Goal: Task Accomplishment & Management: Manage account settings

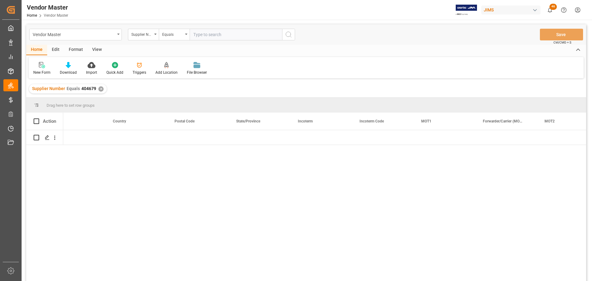
scroll to position [0, 1315]
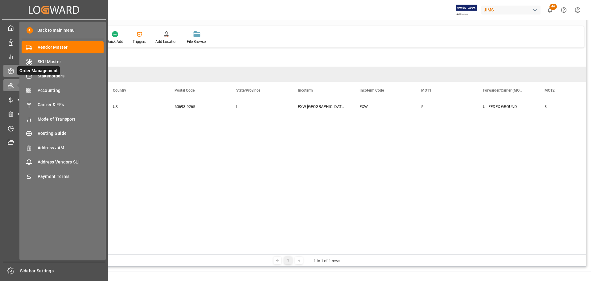
click at [13, 72] on icon at bounding box center [11, 71] width 6 height 6
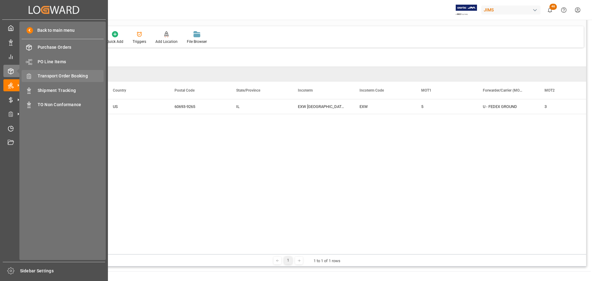
click at [65, 73] on span "Transport Order Booking" at bounding box center [71, 76] width 66 height 6
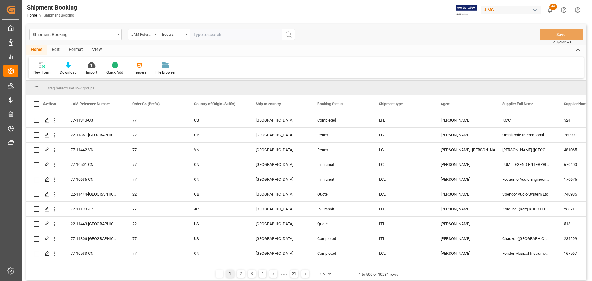
click at [204, 35] on input "text" at bounding box center [236, 35] width 93 height 12
paste input "77-11355-US"
type input "77-11355-US"
click at [292, 38] on icon "search button" at bounding box center [288, 34] width 7 height 7
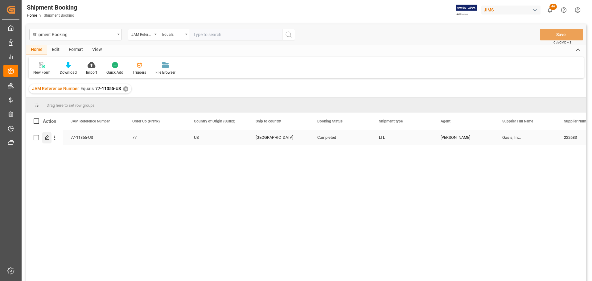
click at [45, 139] on icon "Press SPACE to select this row." at bounding box center [47, 137] width 5 height 5
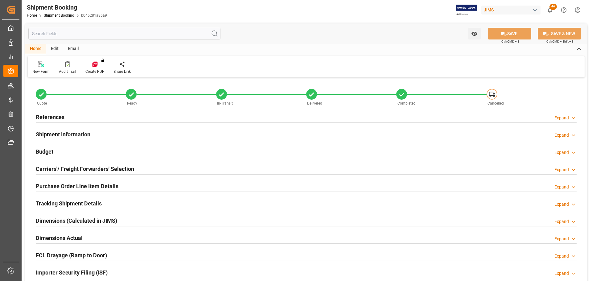
type input "0"
type input "29-09-2025"
click at [72, 119] on div "References Expand" at bounding box center [306, 117] width 541 height 12
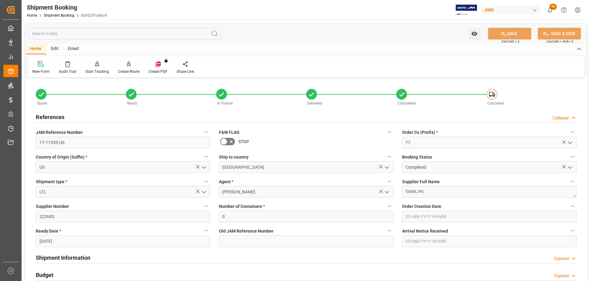
scroll to position [31, 0]
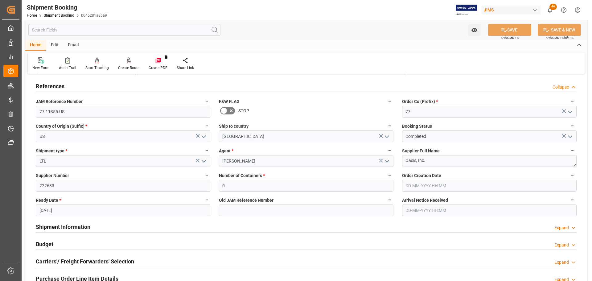
click at [68, 86] on div "References Collapse" at bounding box center [306, 86] width 541 height 12
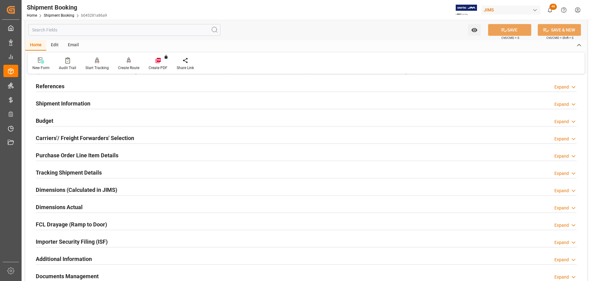
click at [85, 139] on h2 "Carriers'/ Freight Forwarders' Selection" at bounding box center [85, 138] width 98 height 8
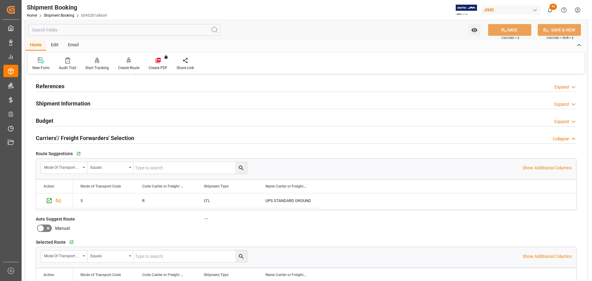
click at [127, 136] on h2 "Carriers'/ Freight Forwarders' Selection" at bounding box center [85, 138] width 98 height 8
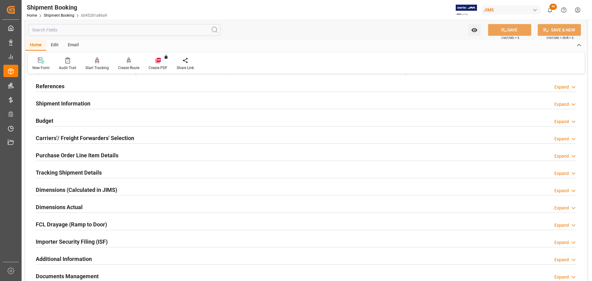
click at [61, 120] on div "Budget Expand" at bounding box center [306, 120] width 541 height 12
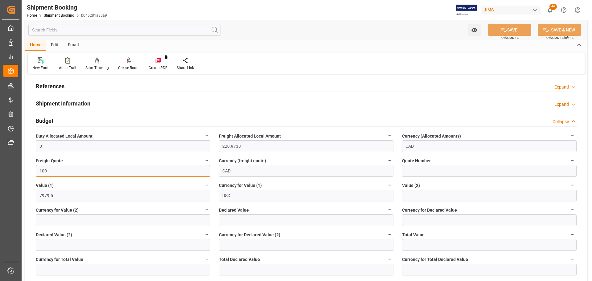
drag, startPoint x: 63, startPoint y: 171, endPoint x: 38, endPoint y: 167, distance: 25.2
click at [38, 167] on input "100" at bounding box center [123, 171] width 175 height 12
click at [84, 166] on input "100" at bounding box center [123, 171] width 175 height 12
drag, startPoint x: 61, startPoint y: 171, endPoint x: 32, endPoint y: 171, distance: 28.4
click at [32, 171] on div "Freight Quote 100" at bounding box center [122, 166] width 183 height 25
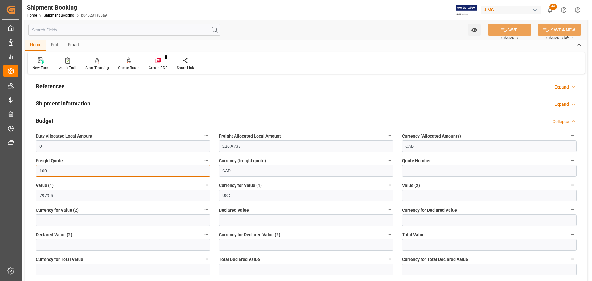
click at [74, 169] on input "100" at bounding box center [123, 171] width 175 height 12
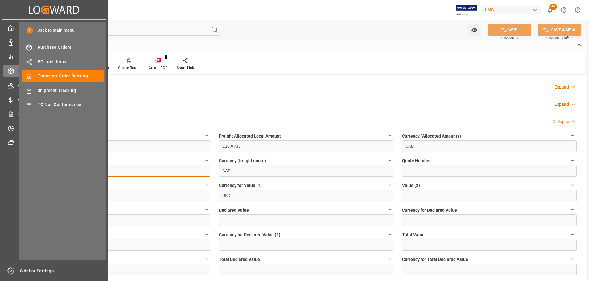
drag, startPoint x: 56, startPoint y: 169, endPoint x: 21, endPoint y: 170, distance: 35.2
click at [21, 170] on div "Created by potrace 1.15, written by Peter Selinger 2001-2017 Created by potrace…" at bounding box center [296, 140] width 592 height 281
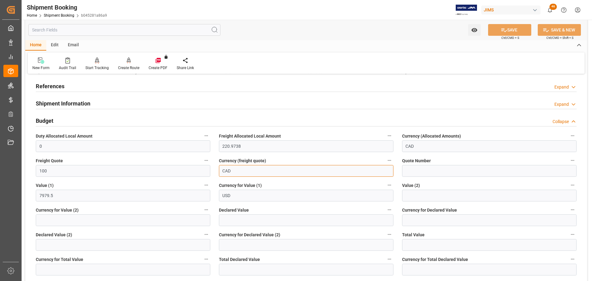
click at [243, 169] on input "CAD" at bounding box center [306, 171] width 175 height 12
drag, startPoint x: 246, startPoint y: 170, endPoint x: 252, endPoint y: 172, distance: 5.9
click at [194, 171] on div "Quote Ready In-Transit Delivered Completed Cancelled References Expand JAM Refe…" at bounding box center [306, 252] width 562 height 408
click at [69, 169] on input "100" at bounding box center [123, 171] width 175 height 12
click at [242, 173] on input "CAD" at bounding box center [306, 171] width 175 height 12
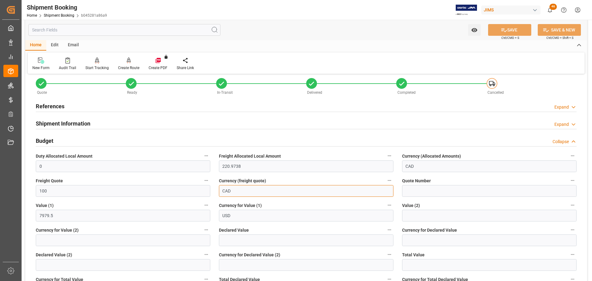
scroll to position [0, 0]
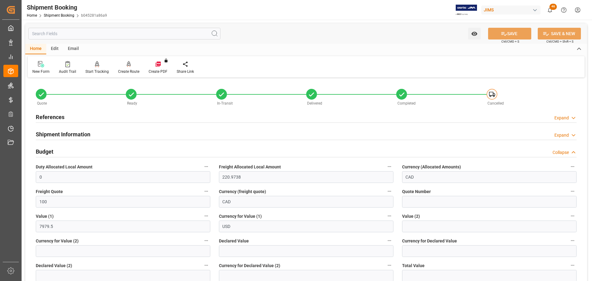
click at [71, 114] on div "References Expand" at bounding box center [306, 117] width 541 height 12
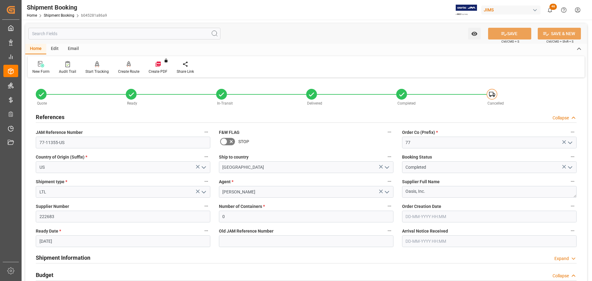
click at [95, 118] on div "References Collapse" at bounding box center [306, 117] width 541 height 12
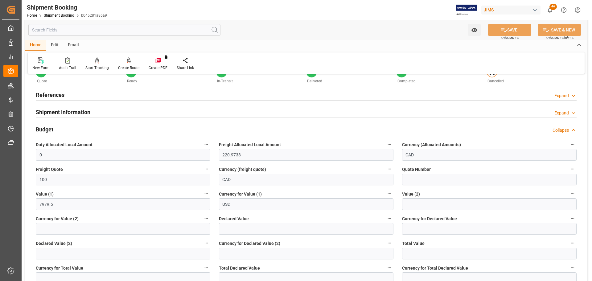
scroll to position [31, 0]
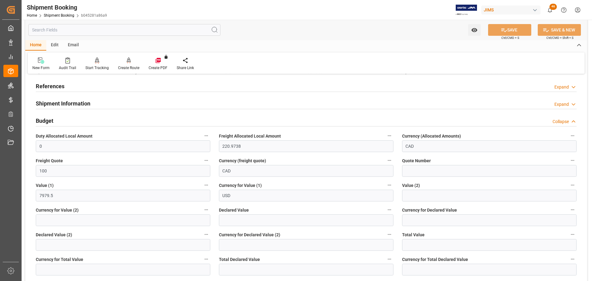
click at [77, 122] on div "Budget Collapse" at bounding box center [306, 120] width 541 height 12
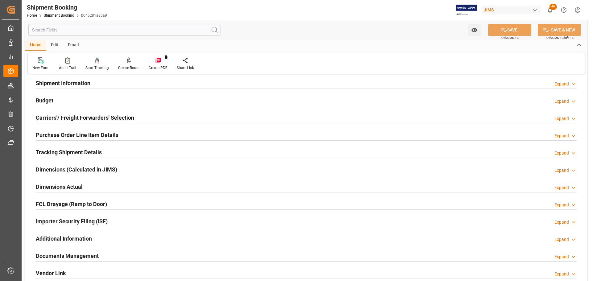
scroll to position [62, 0]
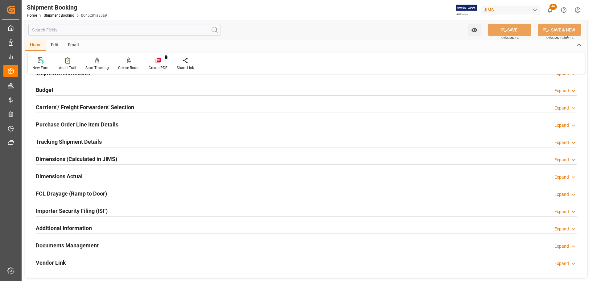
click at [84, 142] on h2 "Tracking Shipment Details" at bounding box center [69, 142] width 66 height 8
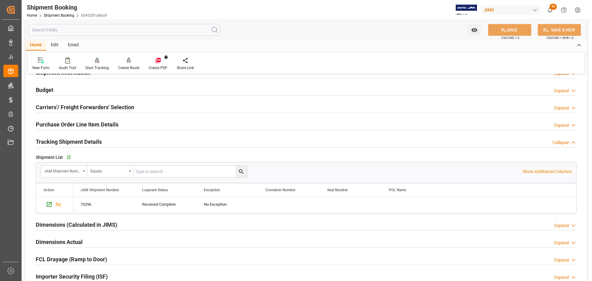
click at [75, 139] on h2 "Tracking Shipment Details" at bounding box center [69, 142] width 66 height 8
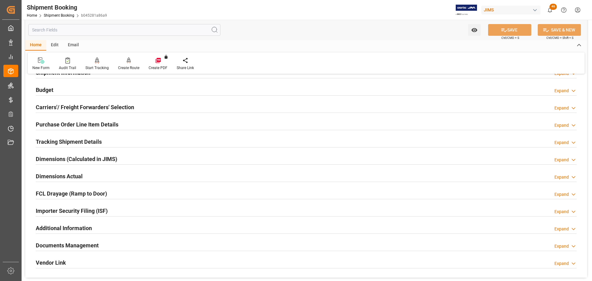
click at [74, 141] on h2 "Tracking Shipment Details" at bounding box center [69, 142] width 66 height 8
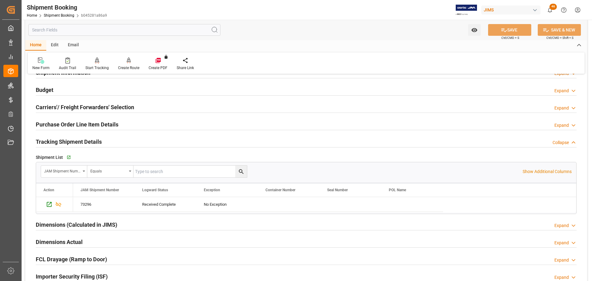
click at [80, 141] on h2 "Tracking Shipment Details" at bounding box center [69, 142] width 66 height 8
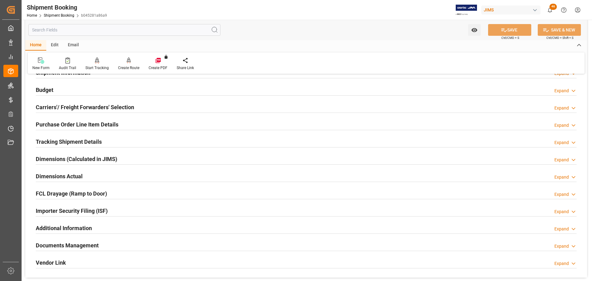
click at [80, 141] on h2 "Tracking Shipment Details" at bounding box center [69, 142] width 66 height 8
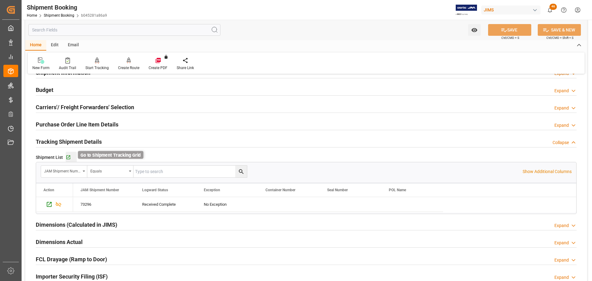
click at [68, 157] on icon "button" at bounding box center [68, 157] width 5 height 5
click at [89, 144] on h2 "Tracking Shipment Details" at bounding box center [69, 142] width 66 height 8
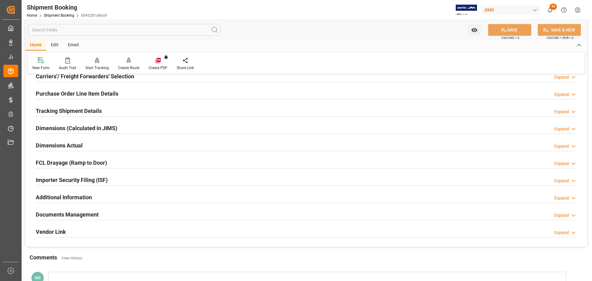
scroll to position [123, 0]
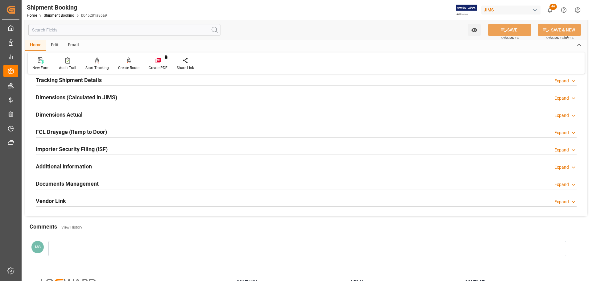
click at [75, 116] on h2 "Dimensions Actual" at bounding box center [59, 114] width 47 height 8
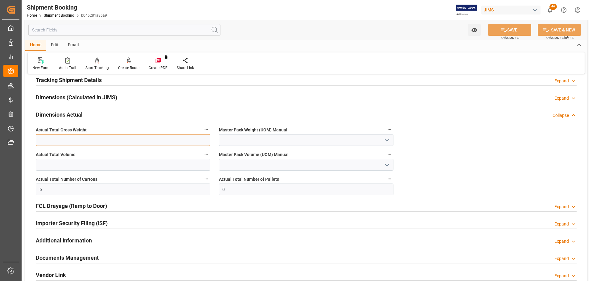
click at [54, 139] on input "text" at bounding box center [123, 140] width 175 height 12
click at [153, 189] on input "6" at bounding box center [123, 190] width 175 height 12
click at [75, 110] on h2 "Dimensions Actual" at bounding box center [59, 114] width 47 height 8
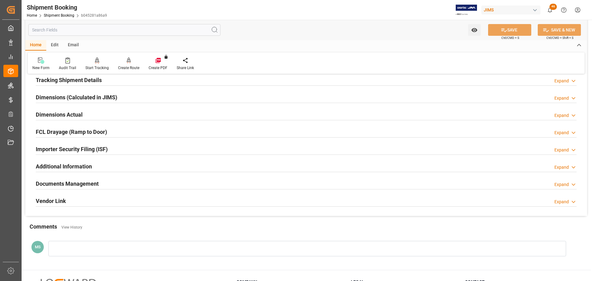
click at [98, 117] on div "Dimensions Actual Expand" at bounding box center [306, 114] width 541 height 12
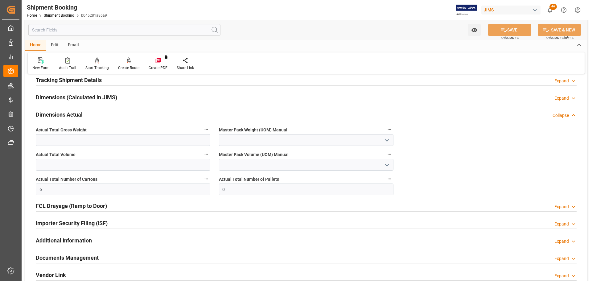
click at [98, 117] on div "Dimensions Actual Collapse" at bounding box center [306, 114] width 541 height 12
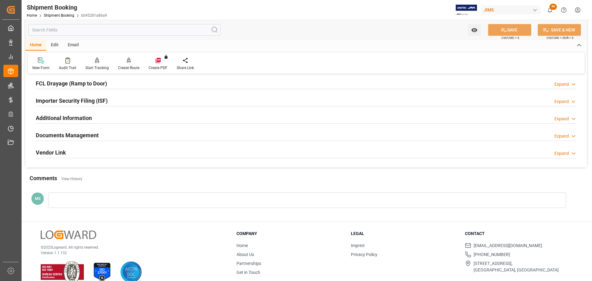
scroll to position [182, 0]
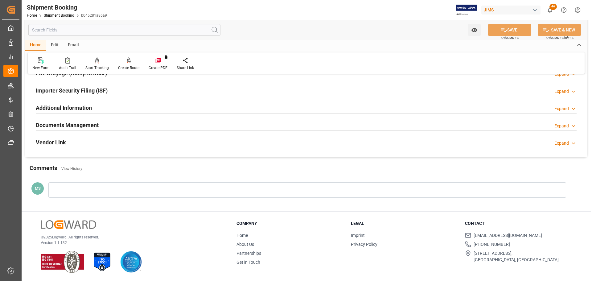
click at [94, 122] on h2 "Documents Management" at bounding box center [67, 125] width 63 height 8
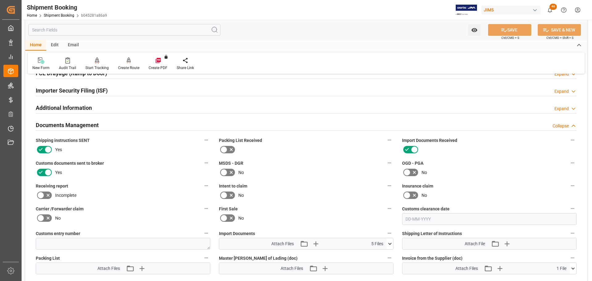
scroll to position [213, 0]
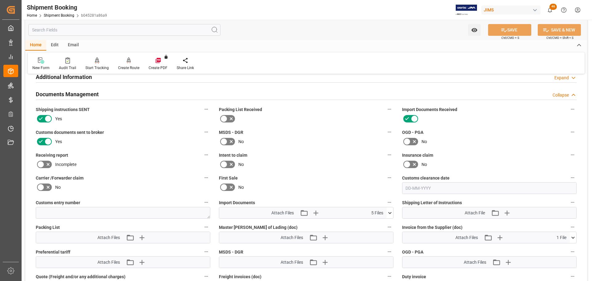
click at [45, 118] on icon at bounding box center [47, 118] width 7 height 7
click at [0, 0] on input "checkbox" at bounding box center [0, 0] width 0 height 0
click at [514, 27] on button "SAVE" at bounding box center [509, 30] width 43 height 12
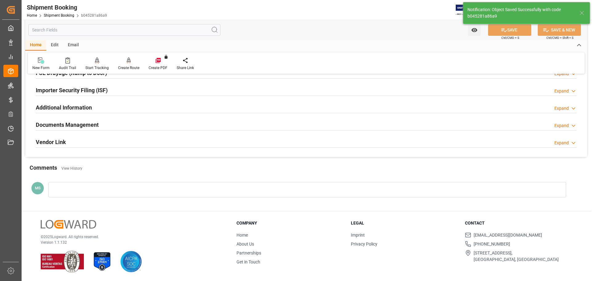
scroll to position [182, 0]
click at [93, 126] on h2 "Documents Management" at bounding box center [67, 125] width 63 height 8
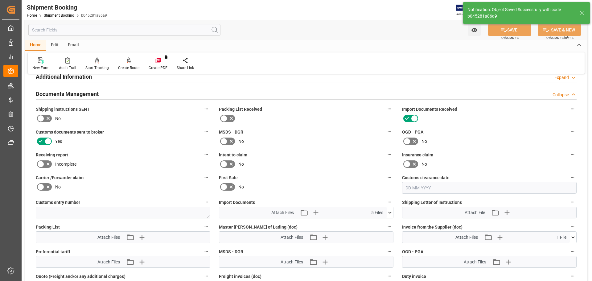
scroll to position [213, 0]
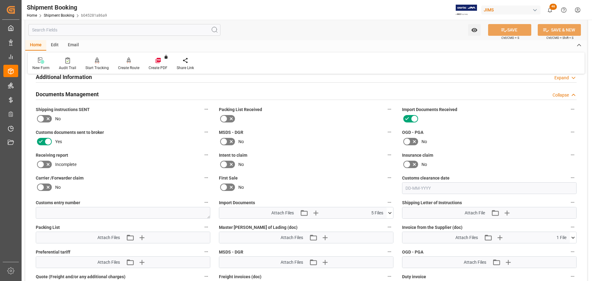
click at [44, 118] on icon at bounding box center [47, 118] width 7 height 7
click at [0, 0] on input "checkbox" at bounding box center [0, 0] width 0 height 0
click at [44, 118] on icon at bounding box center [47, 118] width 7 height 7
click at [0, 0] on input "checkbox" at bounding box center [0, 0] width 0 height 0
click at [44, 118] on icon at bounding box center [47, 118] width 7 height 7
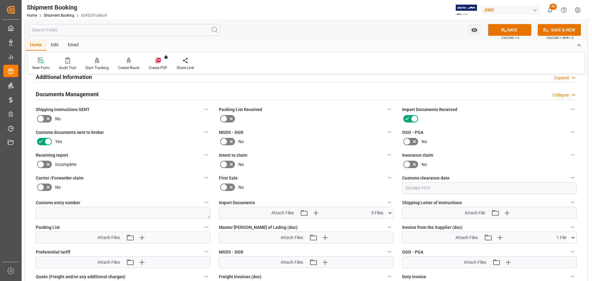
click at [0, 0] on input "checkbox" at bounding box center [0, 0] width 0 height 0
click at [507, 28] on button "SAVE" at bounding box center [509, 30] width 43 height 12
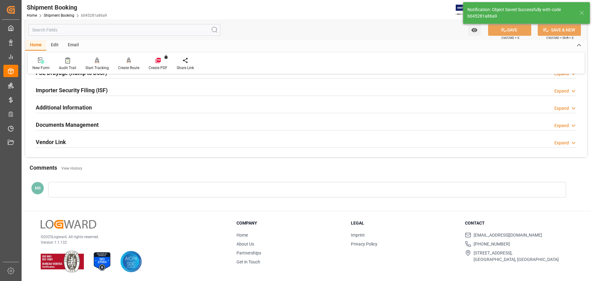
scroll to position [182, 0]
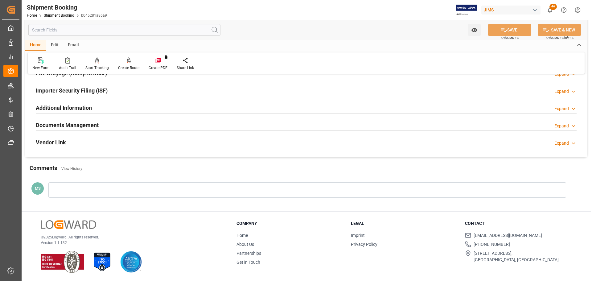
click at [91, 121] on h2 "Documents Management" at bounding box center [67, 125] width 63 height 8
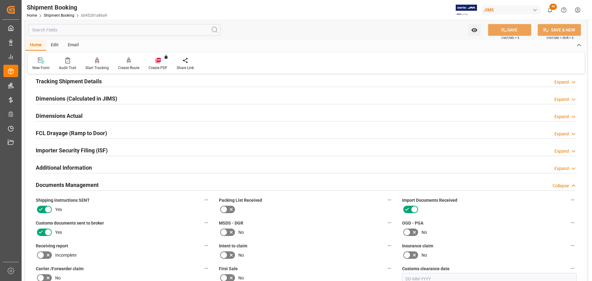
scroll to position [120, 0]
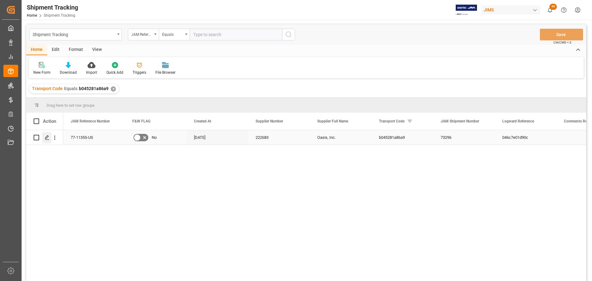
click at [47, 138] on polygon "Press SPACE to select this row." at bounding box center [46, 137] width 3 height 3
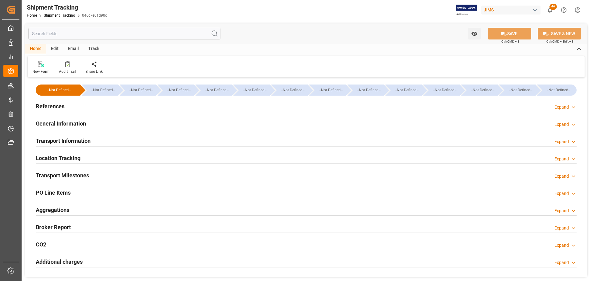
type input "[DATE]"
click at [59, 109] on h2 "References" at bounding box center [50, 106] width 29 height 8
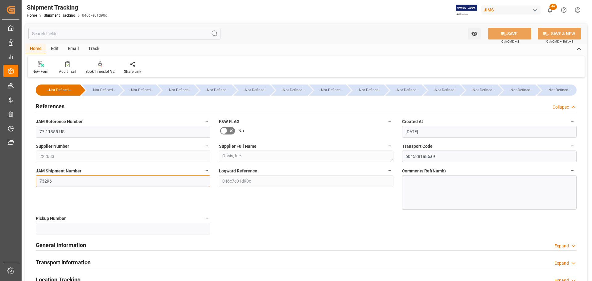
drag, startPoint x: 70, startPoint y: 183, endPoint x: 37, endPoint y: 183, distance: 32.4
click at [37, 183] on input "73296" at bounding box center [123, 181] width 175 height 12
click at [73, 110] on div "References Collapse" at bounding box center [306, 106] width 541 height 12
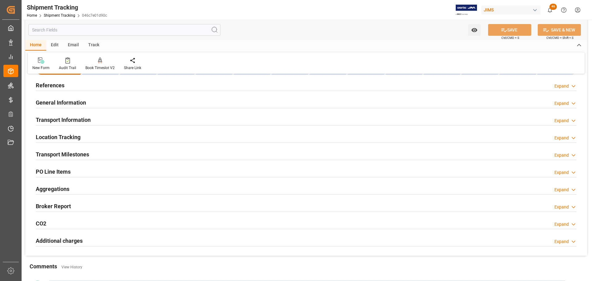
scroll to position [31, 0]
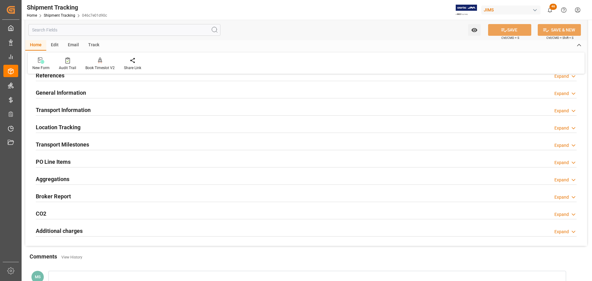
click at [66, 109] on h2 "Transport Information" at bounding box center [63, 110] width 55 height 8
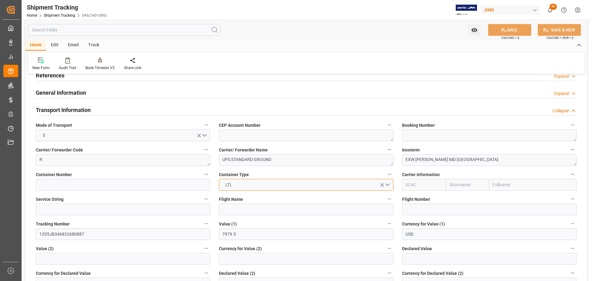
click at [240, 185] on button "LTL" at bounding box center [306, 185] width 175 height 12
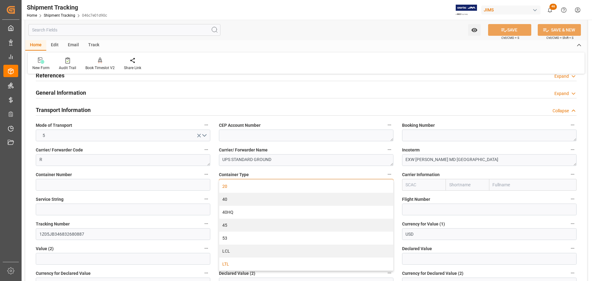
click at [241, 184] on div "20" at bounding box center [306, 186] width 174 height 13
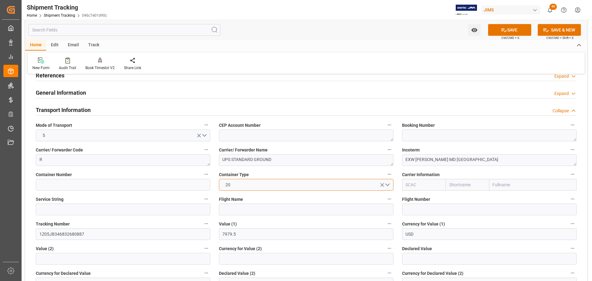
scroll to position [62, 0]
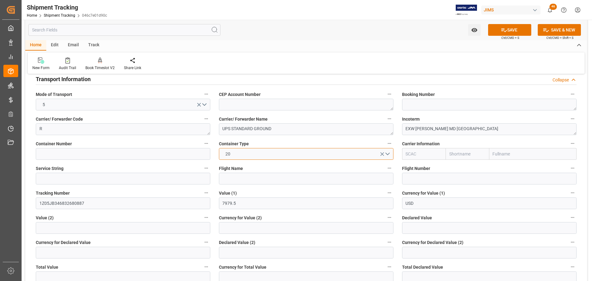
click at [244, 154] on button "20" at bounding box center [306, 154] width 175 height 12
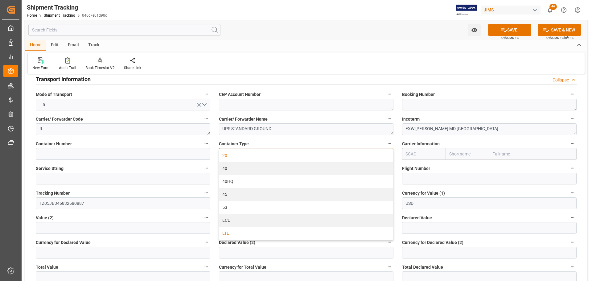
click at [244, 232] on div "LTL" at bounding box center [306, 233] width 174 height 13
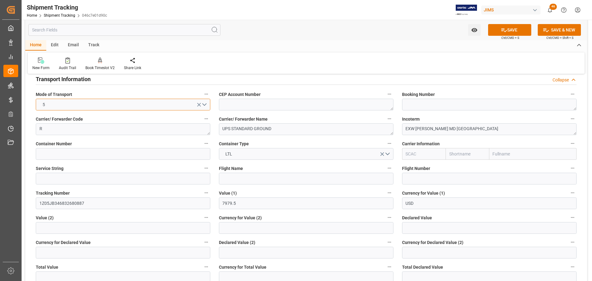
click at [54, 103] on button "5" at bounding box center [123, 105] width 175 height 12
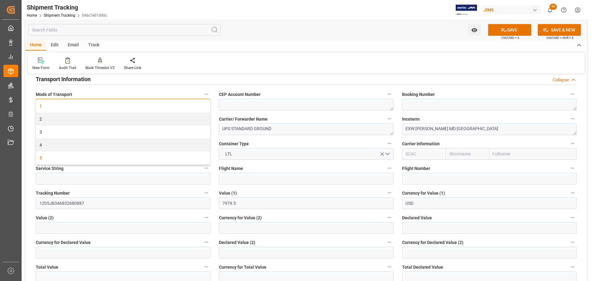
click at [54, 103] on div "1" at bounding box center [123, 106] width 174 height 13
click at [92, 78] on div "Transport Information Collapse" at bounding box center [306, 79] width 541 height 12
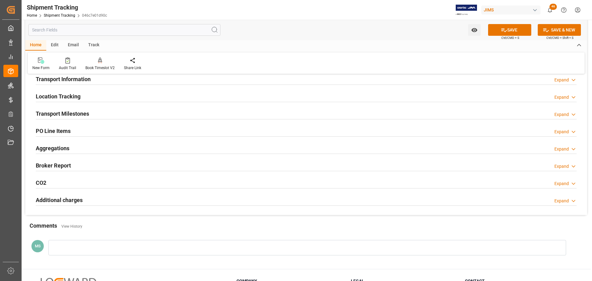
click at [89, 112] on h2 "Transport Milestones" at bounding box center [62, 114] width 53 height 8
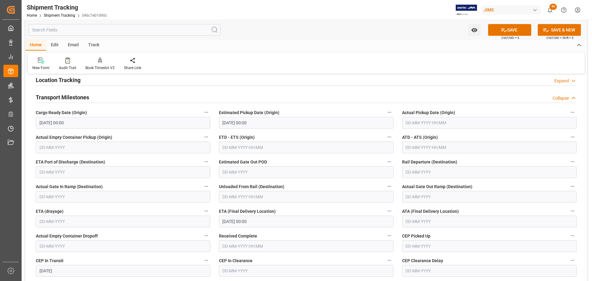
scroll to position [93, 0]
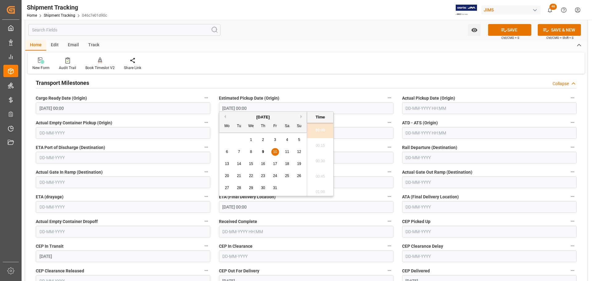
drag, startPoint x: 262, startPoint y: 208, endPoint x: 217, endPoint y: 208, distance: 45.0
click at [217, 208] on div "ETA (Final Delivery Location) [DATE] 00:00" at bounding box center [306, 202] width 183 height 25
click at [293, 212] on input "[DATE] 00:00" at bounding box center [306, 207] width 175 height 12
click at [286, 219] on label "Received Complete" at bounding box center [306, 221] width 175 height 9
click at [386, 219] on button "Received Complete" at bounding box center [390, 221] width 8 height 8
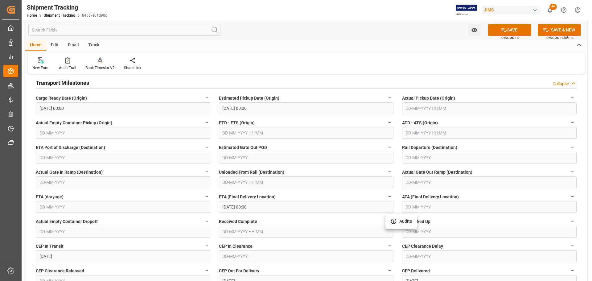
drag, startPoint x: 276, startPoint y: 195, endPoint x: 220, endPoint y: 195, distance: 56.5
click at [220, 195] on div at bounding box center [296, 140] width 592 height 281
drag, startPoint x: 278, startPoint y: 194, endPoint x: 203, endPoint y: 194, distance: 74.7
click at [203, 194] on div "--Not Defined-- --Not Defined-- --Not Defined-- --Not Defined-- --Not Defined--…" at bounding box center [306, 197] width 562 height 420
click at [261, 106] on input "[DATE] 00:00" at bounding box center [306, 108] width 175 height 12
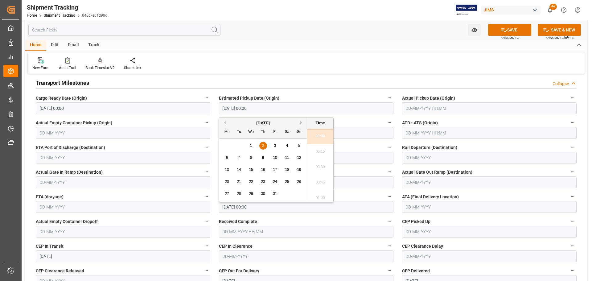
drag, startPoint x: 286, startPoint y: 109, endPoint x: 218, endPoint y: 109, distance: 67.2
click at [218, 109] on div "Estimated Pickup Date (Origin) [DATE] 00:00" at bounding box center [306, 104] width 183 height 25
click at [276, 95] on span "Estimated Pickup Date (Origin)" at bounding box center [249, 98] width 60 height 6
click at [386, 95] on button "Estimated Pickup Date (Origin)" at bounding box center [390, 98] width 8 height 8
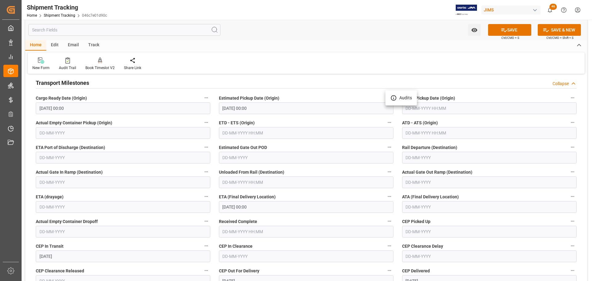
drag, startPoint x: 88, startPoint y: 97, endPoint x: 34, endPoint y: 100, distance: 53.4
click at [34, 100] on div at bounding box center [296, 140] width 592 height 281
drag, startPoint x: 281, startPoint y: 196, endPoint x: 217, endPoint y: 193, distance: 63.6
click at [217, 193] on div "ETA (Final Delivery Location) [DATE] 00:00" at bounding box center [306, 202] width 183 height 25
click at [281, 197] on label "ETA (Final Delivery Location)" at bounding box center [306, 196] width 175 height 9
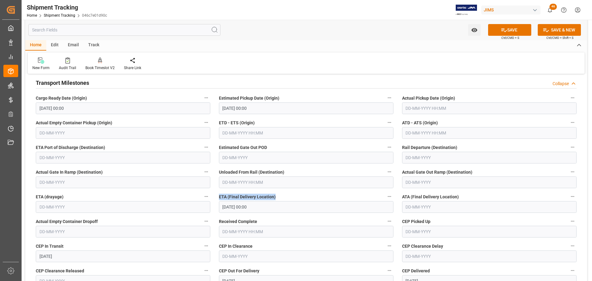
click at [386, 197] on button "ETA (Final Delivery Location)" at bounding box center [390, 196] width 8 height 8
click at [289, 193] on div at bounding box center [296, 140] width 592 height 281
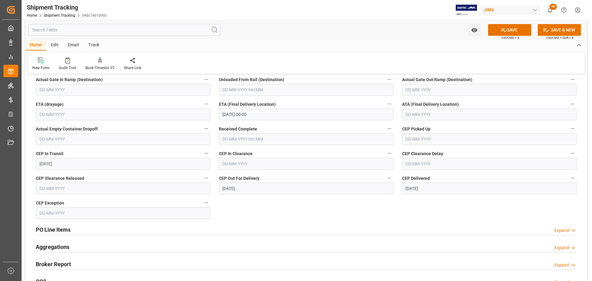
scroll to position [154, 0]
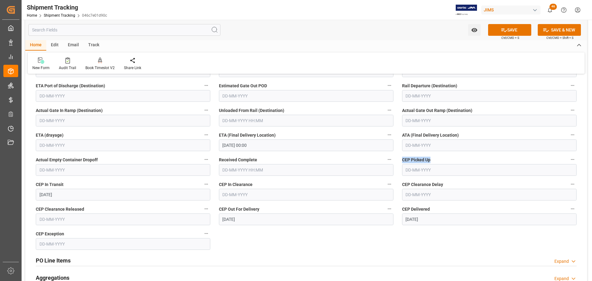
drag, startPoint x: 415, startPoint y: 160, endPoint x: 431, endPoint y: 160, distance: 15.7
click at [431, 160] on span "CEP Picked Up" at bounding box center [416, 160] width 28 height 6
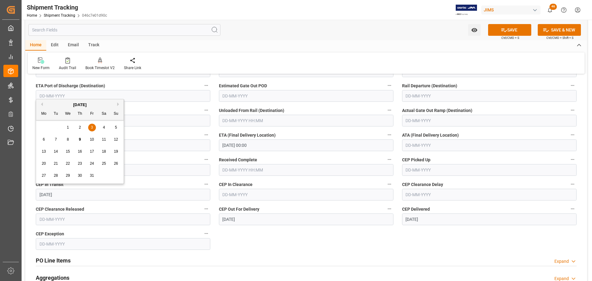
drag, startPoint x: 70, startPoint y: 189, endPoint x: 44, endPoint y: 188, distance: 25.9
click at [44, 188] on div "CEP In Transit [DATE]" at bounding box center [122, 190] width 183 height 25
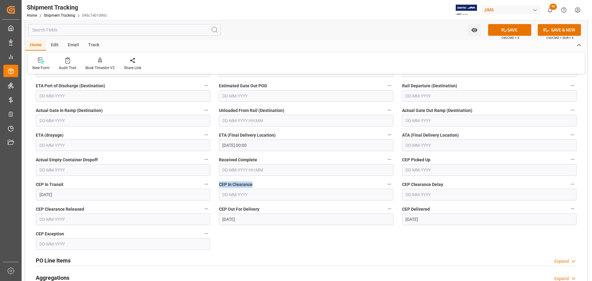
drag, startPoint x: 258, startPoint y: 184, endPoint x: 219, endPoint y: 184, distance: 39.5
click at [217, 184] on div "CEP In Clearance" at bounding box center [306, 190] width 183 height 25
drag, startPoint x: 446, startPoint y: 184, endPoint x: 398, endPoint y: 185, distance: 48.1
click at [398, 185] on div "CEP Clearance Delay" at bounding box center [489, 190] width 183 height 25
drag, startPoint x: 433, startPoint y: 209, endPoint x: 401, endPoint y: 209, distance: 31.5
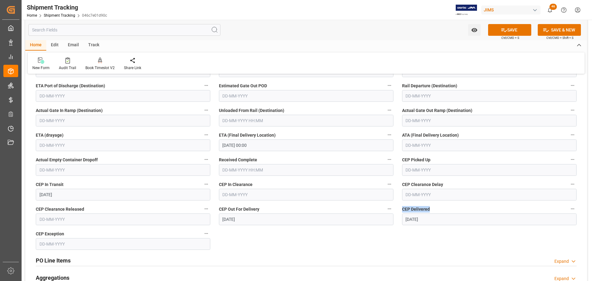
click at [401, 209] on div "CEP Delivered [DATE]" at bounding box center [489, 215] width 183 height 25
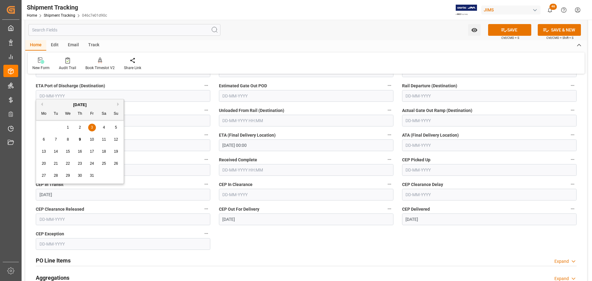
drag, startPoint x: 62, startPoint y: 197, endPoint x: 35, endPoint y: 193, distance: 27.4
click at [35, 193] on div "CEP In Transit [DATE]" at bounding box center [122, 190] width 183 height 25
click at [78, 196] on input "[DATE]" at bounding box center [123, 195] width 175 height 12
click at [259, 248] on div "--Not Defined-- --Not Defined-- --Not Defined-- --Not Defined-- --Not Defined--…" at bounding box center [306, 135] width 562 height 420
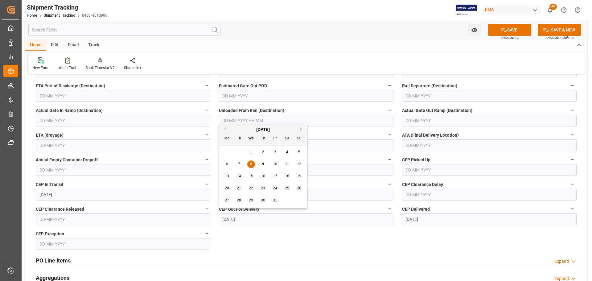
drag, startPoint x: 262, startPoint y: 222, endPoint x: 213, endPoint y: 221, distance: 48.8
click at [213, 221] on div "--Not Defined-- --Not Defined-- --Not Defined-- --Not Defined-- --Not Defined--…" at bounding box center [306, 135] width 562 height 420
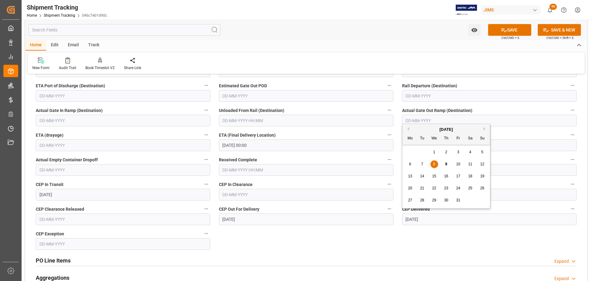
drag, startPoint x: 420, startPoint y: 220, endPoint x: 401, endPoint y: 220, distance: 18.8
click at [401, 220] on div "CEP Delivered [DATE]" at bounding box center [489, 215] width 183 height 25
click at [405, 240] on div "--Not Defined-- --Not Defined-- --Not Defined-- --Not Defined-- --Not Defined--…" at bounding box center [306, 135] width 562 height 420
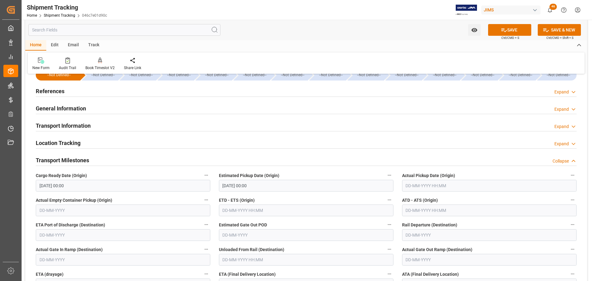
scroll to position [0, 0]
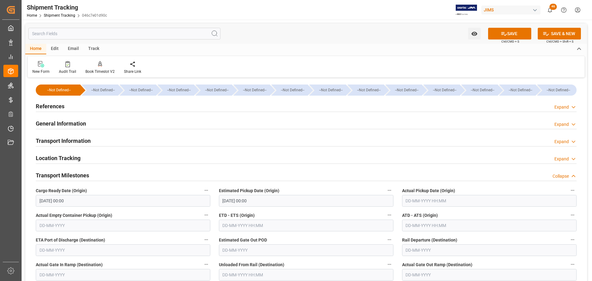
click at [102, 174] on div "Transport Milestones Collapse" at bounding box center [306, 175] width 541 height 12
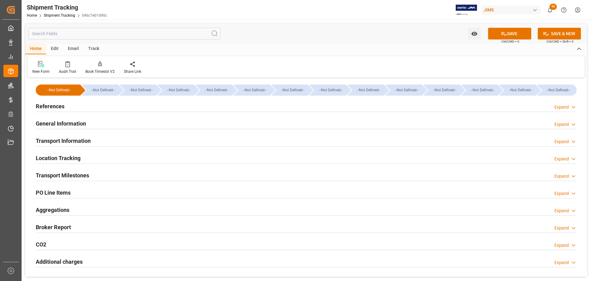
click at [101, 173] on div "Transport Milestones Expand" at bounding box center [306, 175] width 541 height 12
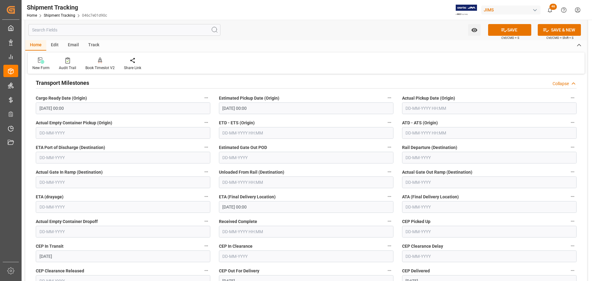
scroll to position [62, 0]
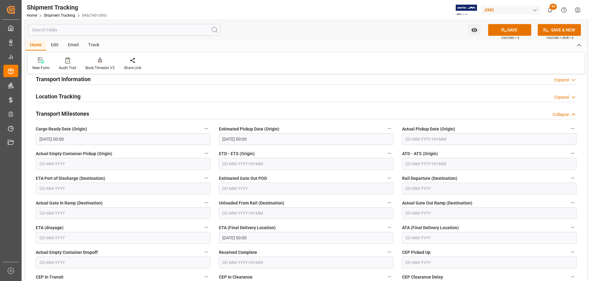
click at [112, 114] on div "Transport Milestones Collapse" at bounding box center [306, 113] width 541 height 12
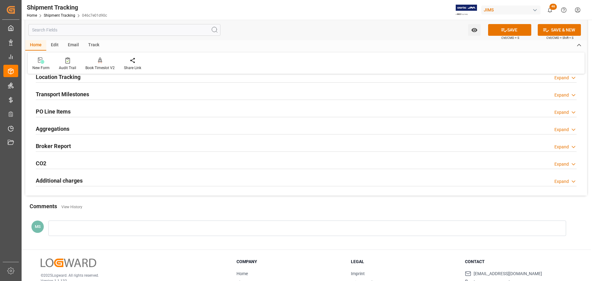
scroll to position [93, 0]
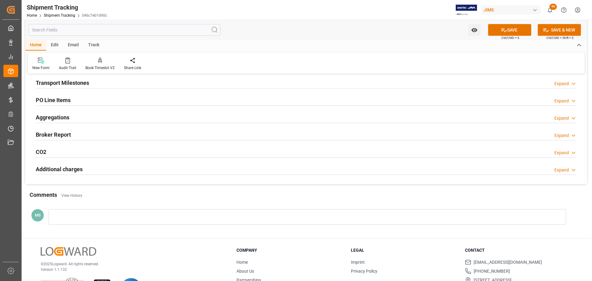
click at [60, 167] on h2 "Additional charges" at bounding box center [59, 169] width 47 height 8
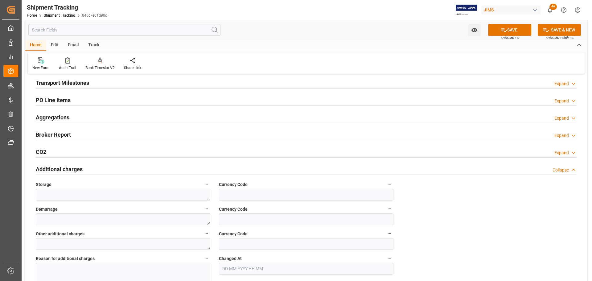
click at [72, 168] on h2 "Additional charges" at bounding box center [59, 169] width 47 height 8
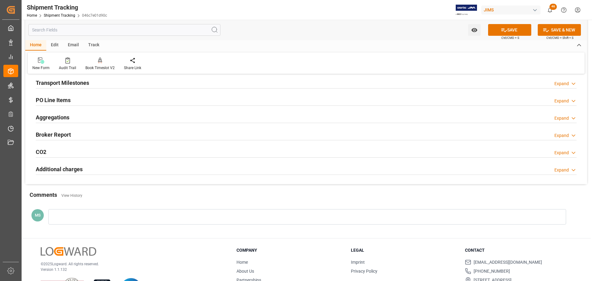
click at [76, 132] on div "Broker Report Expand" at bounding box center [306, 134] width 541 height 12
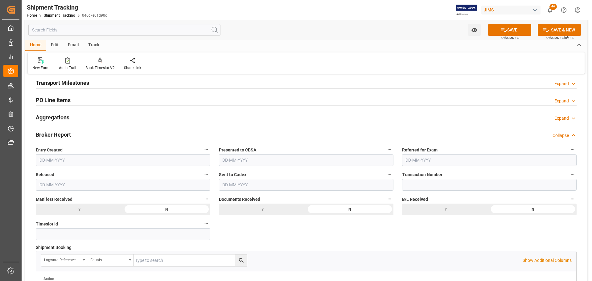
click at [85, 132] on div "Broker Report Collapse" at bounding box center [306, 134] width 541 height 12
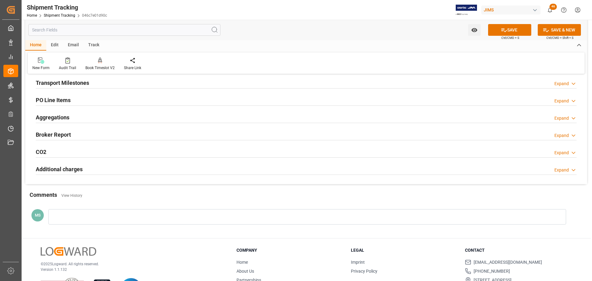
click at [86, 115] on div "Aggregations Expand" at bounding box center [306, 117] width 541 height 12
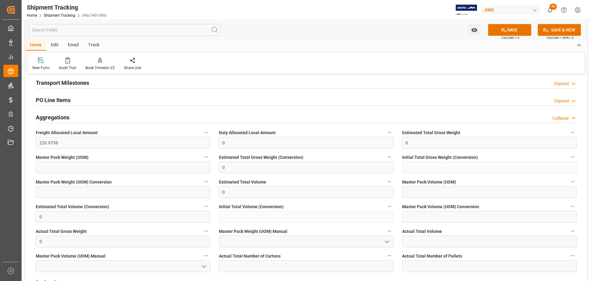
click at [86, 115] on div "Aggregations Collapse" at bounding box center [306, 117] width 541 height 12
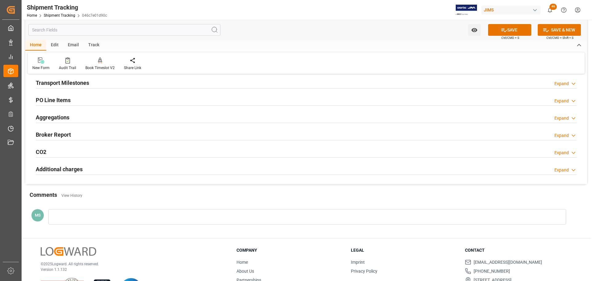
click at [93, 84] on div "Transport Milestones Expand" at bounding box center [306, 83] width 541 height 12
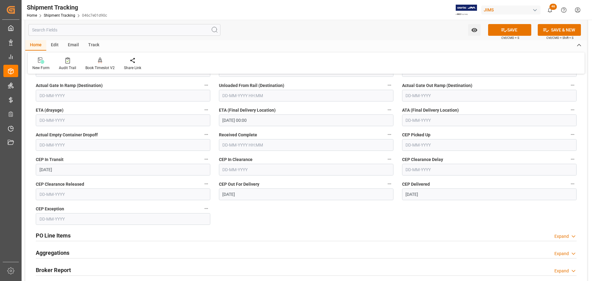
scroll to position [62, 0]
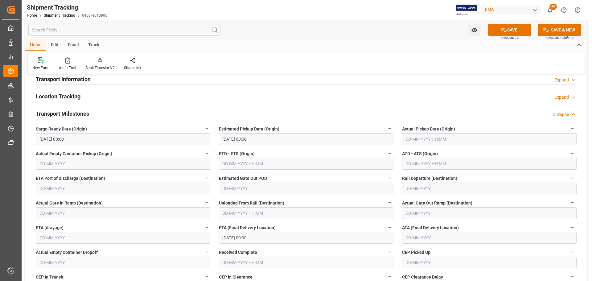
click at [71, 114] on h2 "Transport Milestones" at bounding box center [62, 114] width 53 height 8
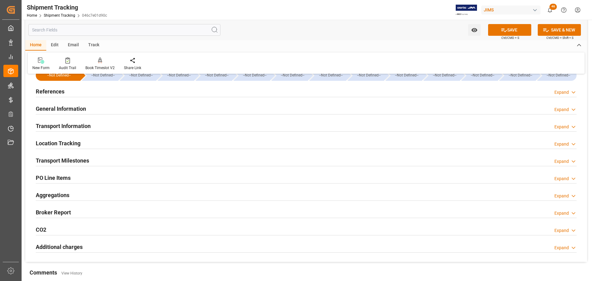
scroll to position [0, 0]
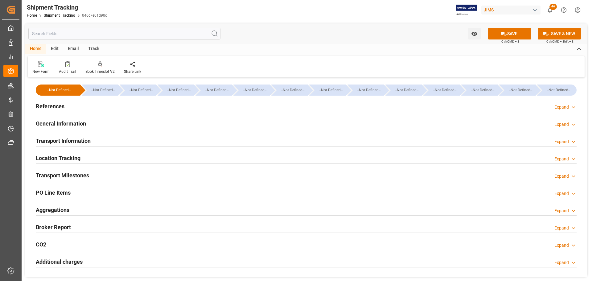
click at [107, 137] on div "Transport Information Expand" at bounding box center [306, 140] width 541 height 12
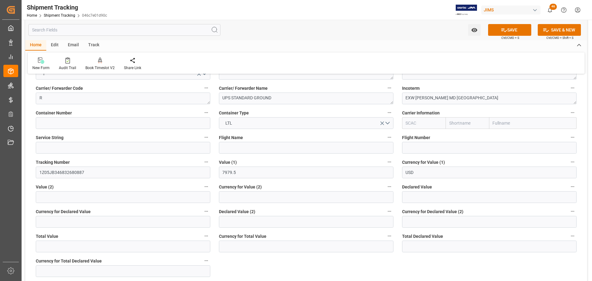
scroll to position [62, 0]
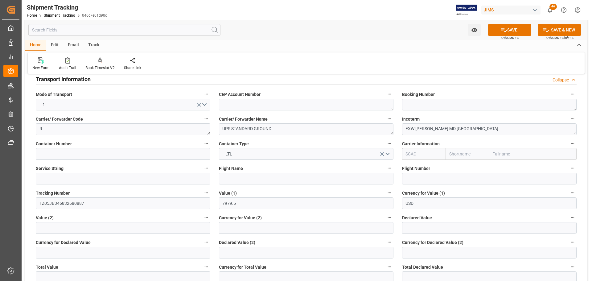
click at [114, 77] on div "Transport Information Collapse" at bounding box center [306, 79] width 541 height 12
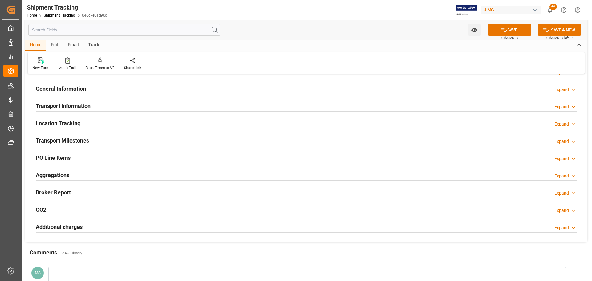
scroll to position [0, 0]
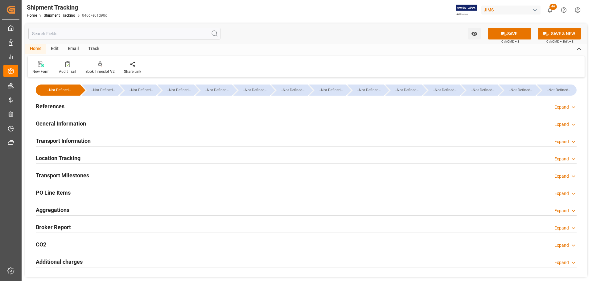
click at [118, 120] on div "General Information Expand" at bounding box center [306, 123] width 541 height 12
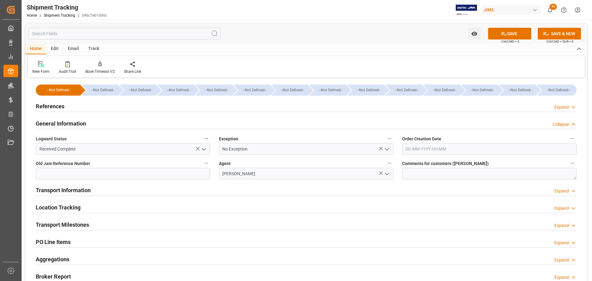
click at [118, 120] on div "General Information Collapse" at bounding box center [306, 123] width 541 height 12
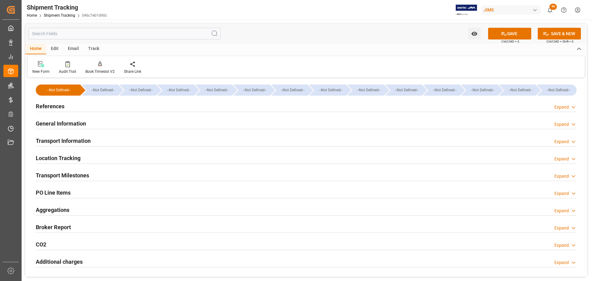
click at [112, 142] on div "Transport Information Expand" at bounding box center [306, 140] width 541 height 12
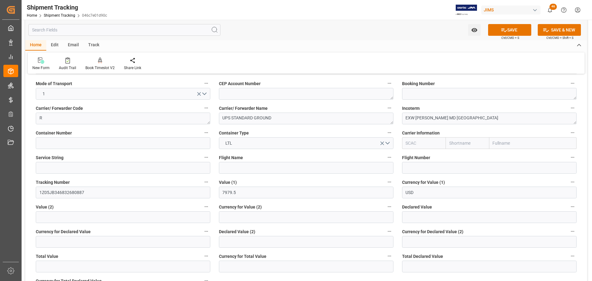
scroll to position [62, 0]
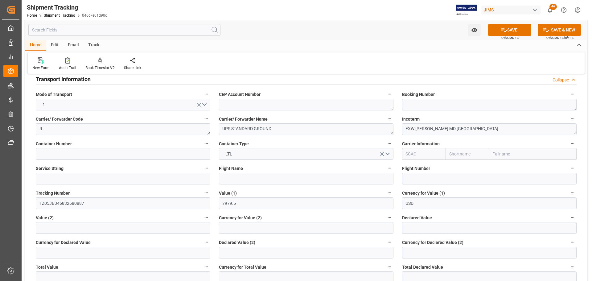
click at [67, 80] on h2 "Transport Information" at bounding box center [63, 79] width 55 height 8
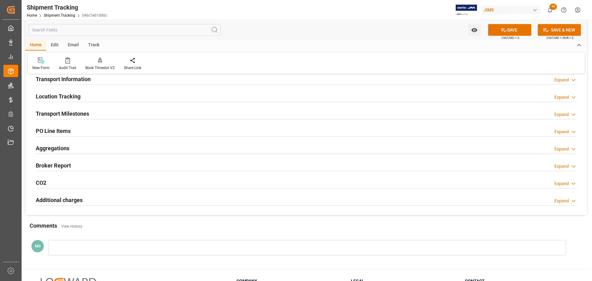
click at [90, 32] on input "text" at bounding box center [124, 30] width 192 height 12
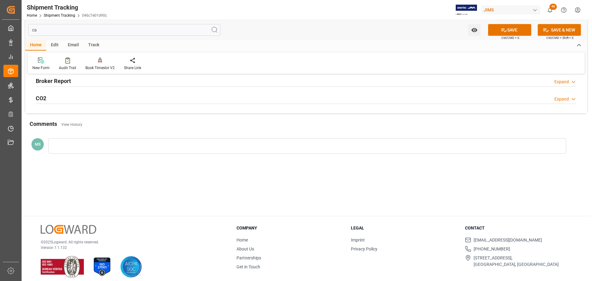
scroll to position [0, 0]
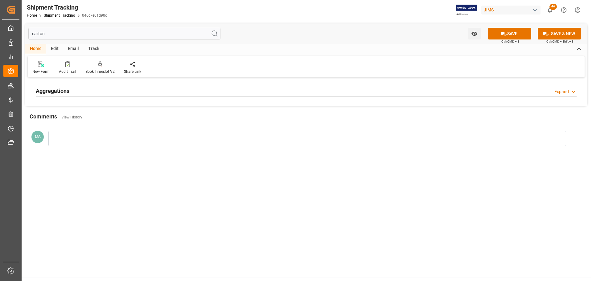
type input "cartons"
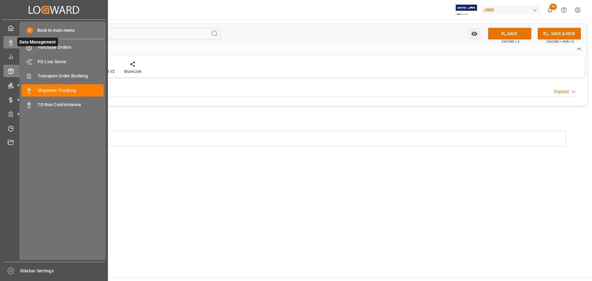
drag, startPoint x: 57, startPoint y: 37, endPoint x: 15, endPoint y: 38, distance: 41.7
click at [15, 38] on div "Created by potrace 1.15, written by [PERSON_NAME] [DATE]-[DATE] Created by potr…" at bounding box center [296, 140] width 592 height 281
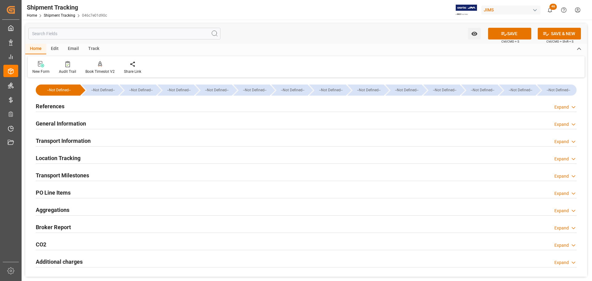
click at [50, 211] on h2 "Aggregations" at bounding box center [53, 210] width 34 height 8
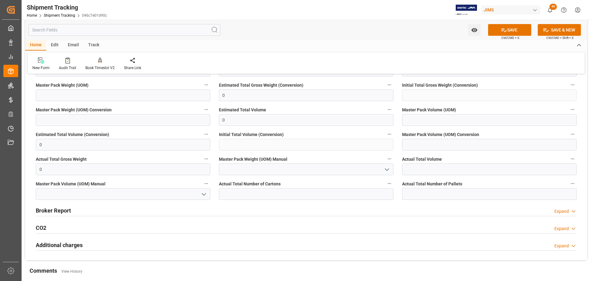
scroll to position [154, 0]
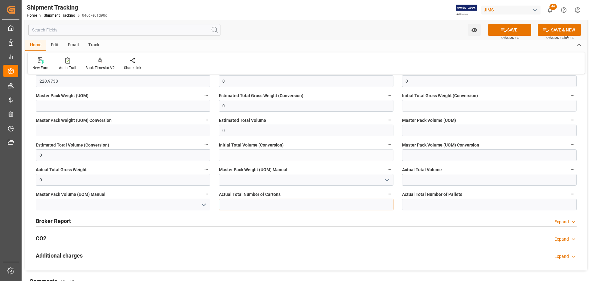
click at [279, 203] on input "text" at bounding box center [306, 205] width 175 height 12
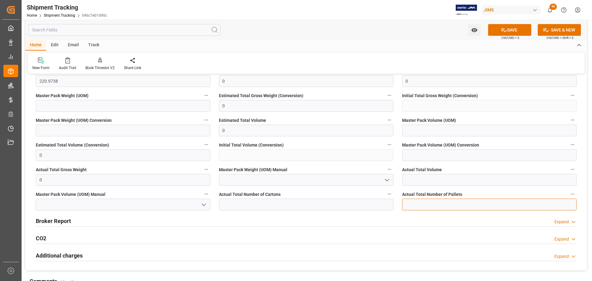
click at [450, 203] on input "text" at bounding box center [489, 205] width 175 height 12
click at [312, 225] on div "Broker Report Expand" at bounding box center [306, 221] width 541 height 12
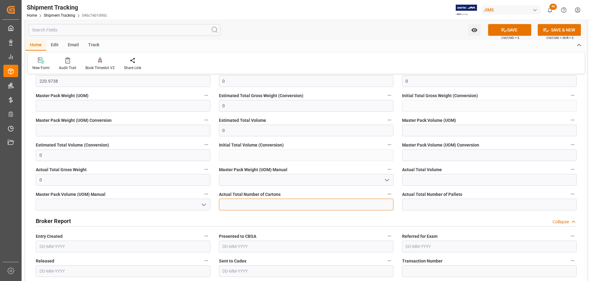
click at [302, 203] on input "text" at bounding box center [306, 205] width 175 height 12
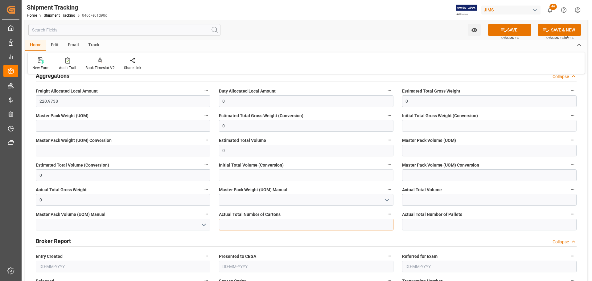
scroll to position [123, 0]
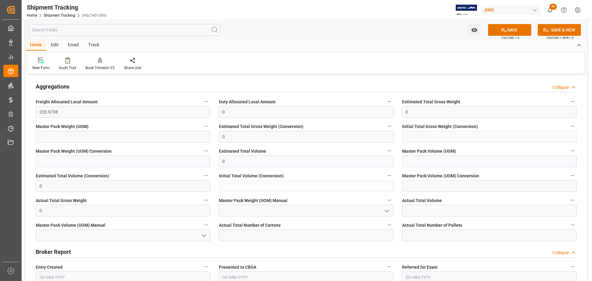
drag, startPoint x: 65, startPoint y: 249, endPoint x: 81, endPoint y: 249, distance: 16.1
click at [65, 249] on h2 "Broker Report" at bounding box center [53, 252] width 35 height 8
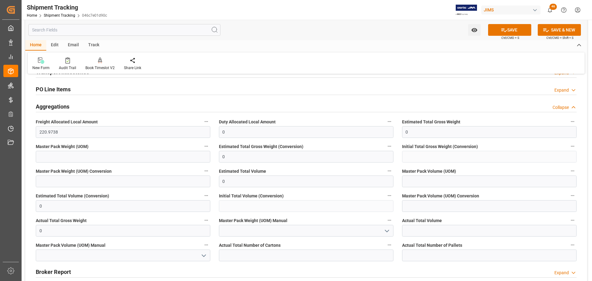
scroll to position [93, 0]
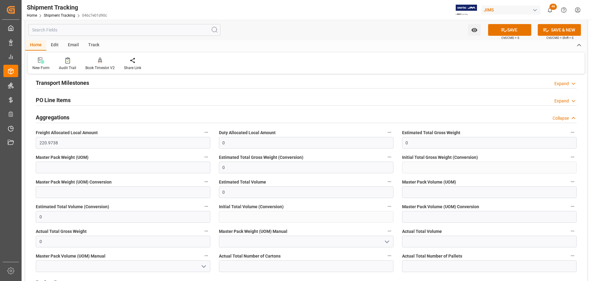
click at [66, 116] on h2 "Aggregations" at bounding box center [53, 117] width 34 height 8
